Goal: Task Accomplishment & Management: Use online tool/utility

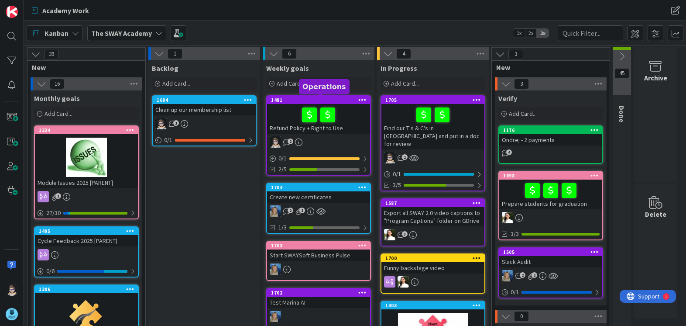
click at [323, 103] on div "1481" at bounding box center [320, 100] width 99 height 6
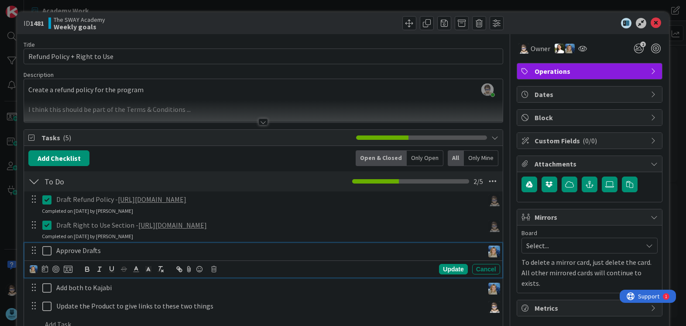
click at [47, 249] on icon at bounding box center [46, 250] width 9 height 10
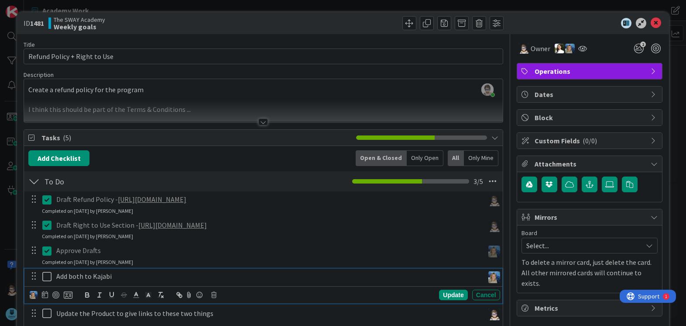
click at [46, 277] on icon at bounding box center [46, 276] width 9 height 10
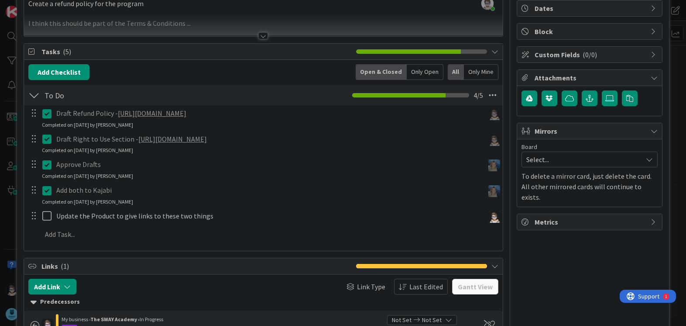
scroll to position [87, 0]
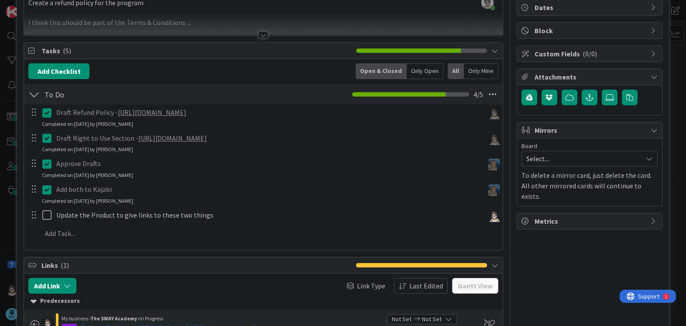
click at [49, 166] on icon at bounding box center [46, 163] width 9 height 10
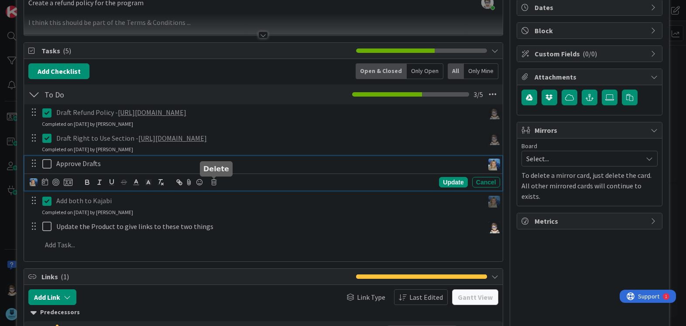
click at [216, 182] on icon at bounding box center [213, 182] width 5 height 6
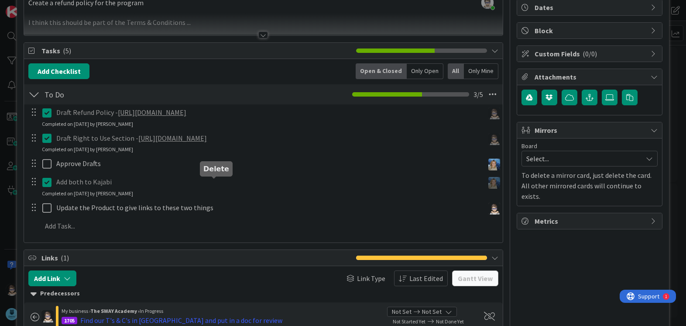
click at [238, 219] on div "Draft Refund Policy - [URL][DOMAIN_NAME] Update Cancel Completed on [DATE] by […" at bounding box center [263, 170] width 470 height 133
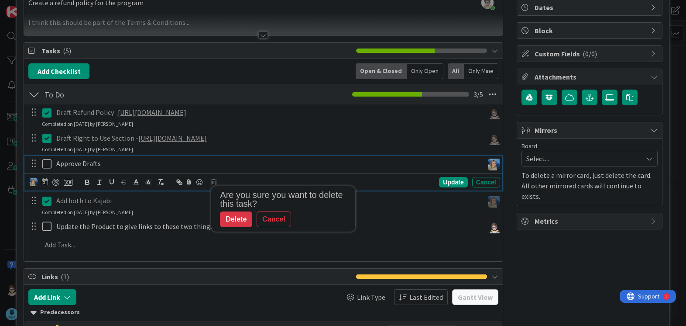
click at [47, 163] on icon at bounding box center [46, 163] width 9 height 10
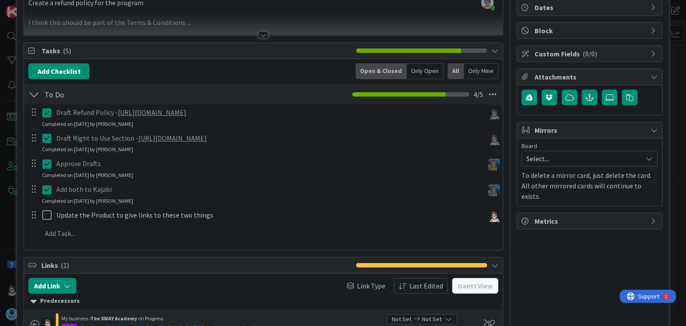
click at [77, 165] on p "Approve Drafts" at bounding box center [268, 163] width 424 height 10
click at [48, 165] on icon at bounding box center [46, 163] width 9 height 10
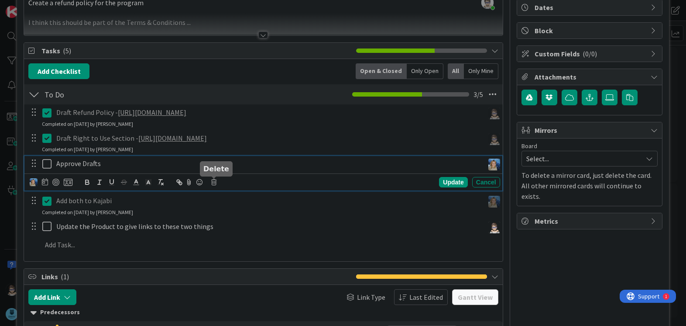
click at [213, 183] on icon at bounding box center [213, 182] width 5 height 6
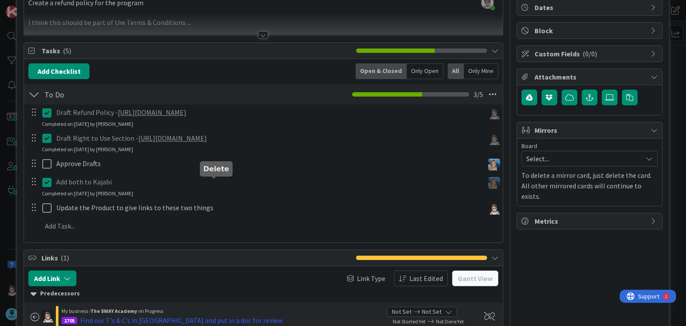
click at [240, 217] on div "Draft Refund Policy - [URL][DOMAIN_NAME] Update Cancel Completed on [DATE] by […" at bounding box center [263, 170] width 470 height 133
click at [48, 186] on icon at bounding box center [46, 182] width 9 height 10
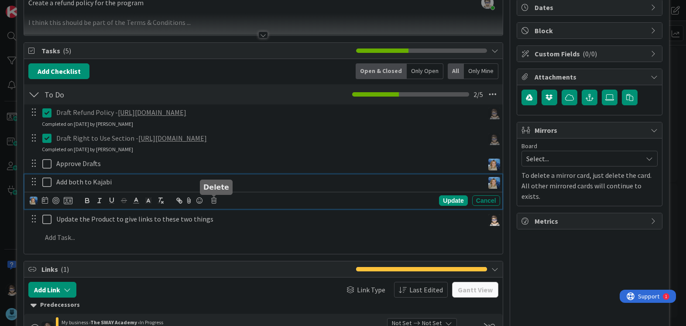
click at [215, 198] on icon at bounding box center [213, 200] width 5 height 6
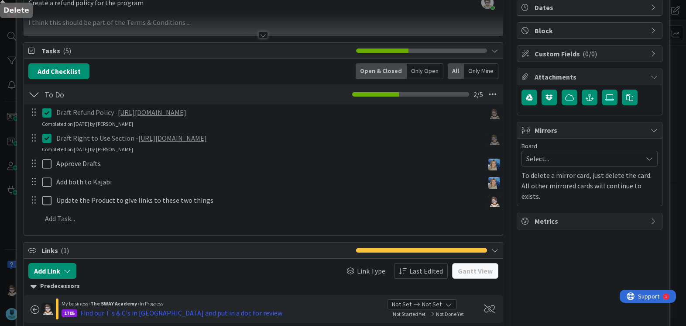
click at [235, 237] on div "Title 28 / 128 Refund Policy + Right to Use Description [PERSON_NAME] just join…" at bounding box center [263, 244] width 479 height 594
click at [35, 184] on div at bounding box center [33, 181] width 11 height 13
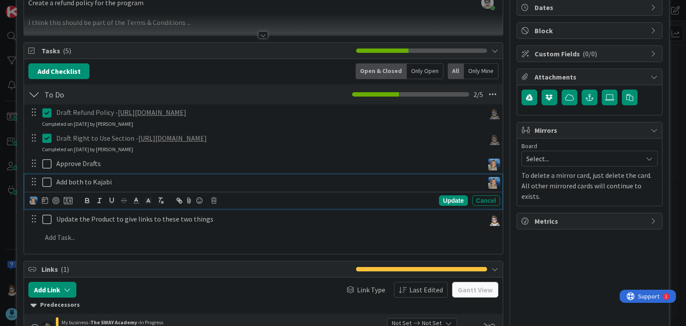
click at [69, 183] on p "Add both to Kajabi" at bounding box center [268, 182] width 424 height 10
click at [213, 200] on icon at bounding box center [213, 200] width 5 height 6
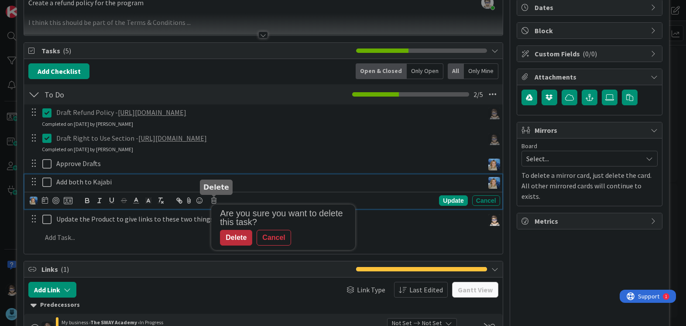
click at [232, 239] on div "Delete" at bounding box center [236, 238] width 32 height 16
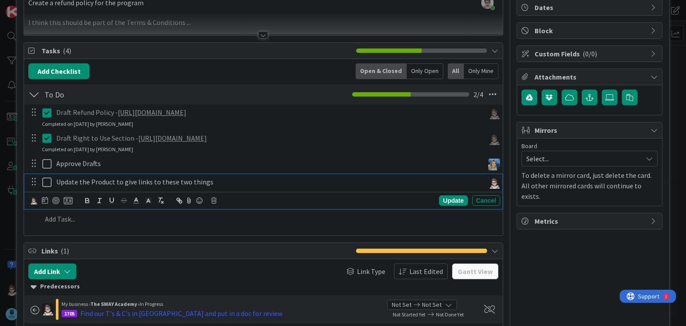
click at [72, 184] on p "Update the Product to give links to these two things" at bounding box center [268, 182] width 424 height 10
click at [213, 201] on icon at bounding box center [213, 200] width 5 height 6
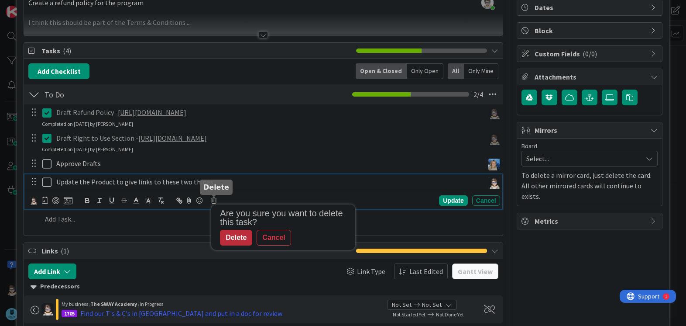
click at [238, 237] on div "Delete" at bounding box center [236, 238] width 32 height 16
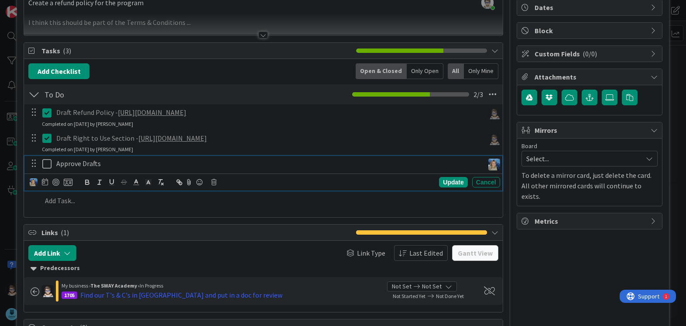
click at [82, 163] on p "Approve Drafts" at bounding box center [268, 163] width 424 height 10
click at [215, 182] on icon at bounding box center [213, 182] width 5 height 6
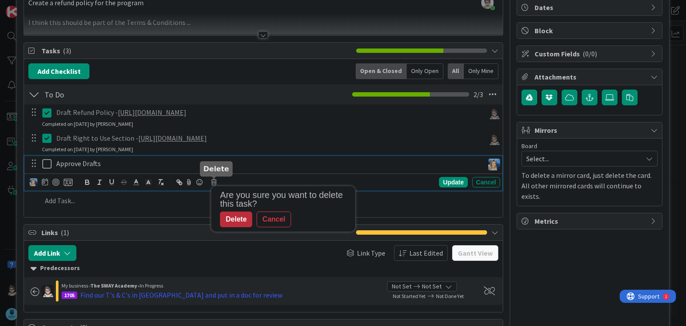
click at [233, 218] on div "Delete" at bounding box center [236, 219] width 32 height 16
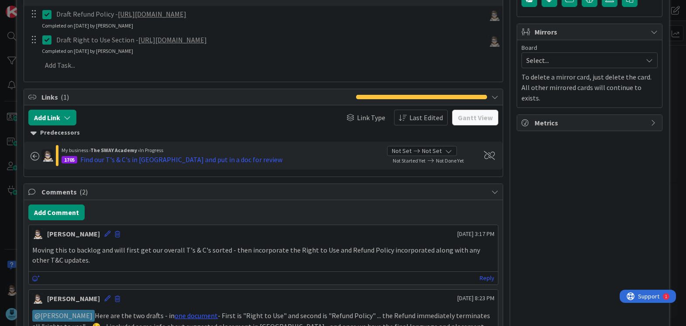
scroll to position [185, 0]
click at [58, 215] on button "Add Comment" at bounding box center [56, 212] width 56 height 16
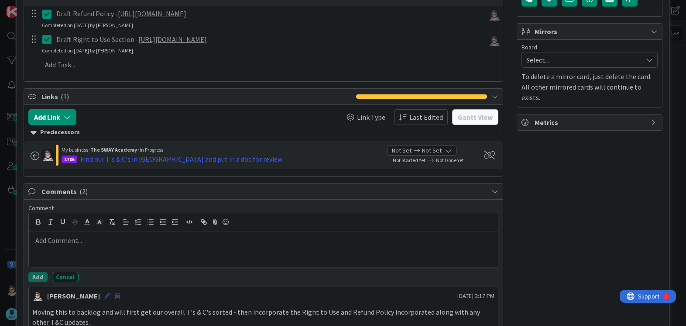
click at [143, 254] on div at bounding box center [263, 249] width 469 height 35
